Goal: Task Accomplishment & Management: Manage account settings

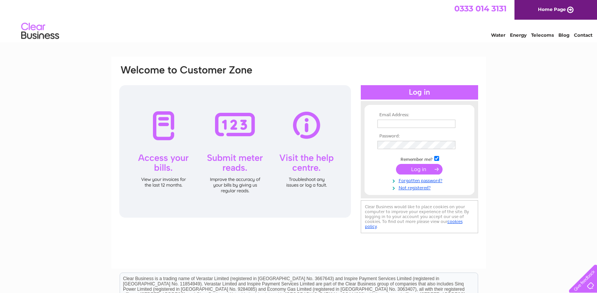
click at [409, 123] on input "text" at bounding box center [417, 124] width 78 height 8
type input "ann.mcintosh@jmtaylor.co.uk"
click at [396, 165] on input "submit" at bounding box center [419, 170] width 47 height 11
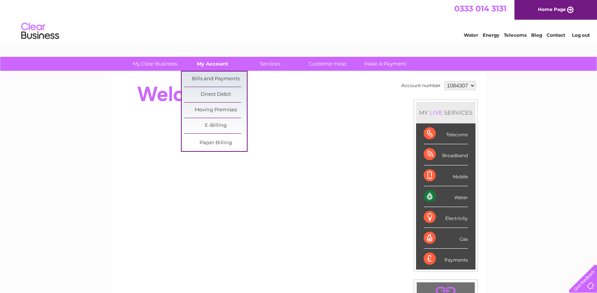
click at [203, 64] on link "My Account" at bounding box center [212, 64] width 63 height 14
click at [205, 79] on link "Bills and Payments" at bounding box center [215, 79] width 63 height 15
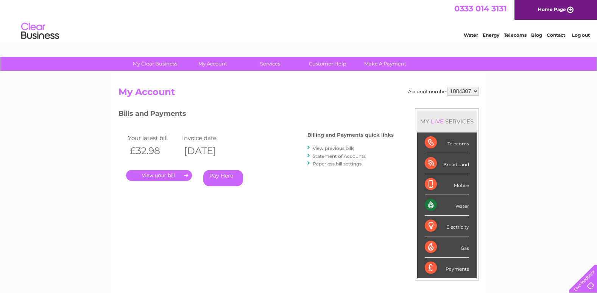
click at [167, 175] on link "." at bounding box center [159, 175] width 66 height 11
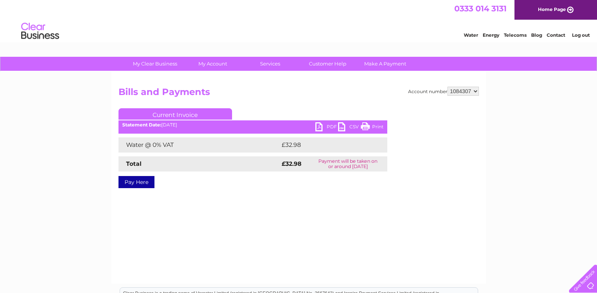
click at [332, 126] on link "PDF" at bounding box center [327, 127] width 23 height 11
